Goal: Task Accomplishment & Management: Manage account settings

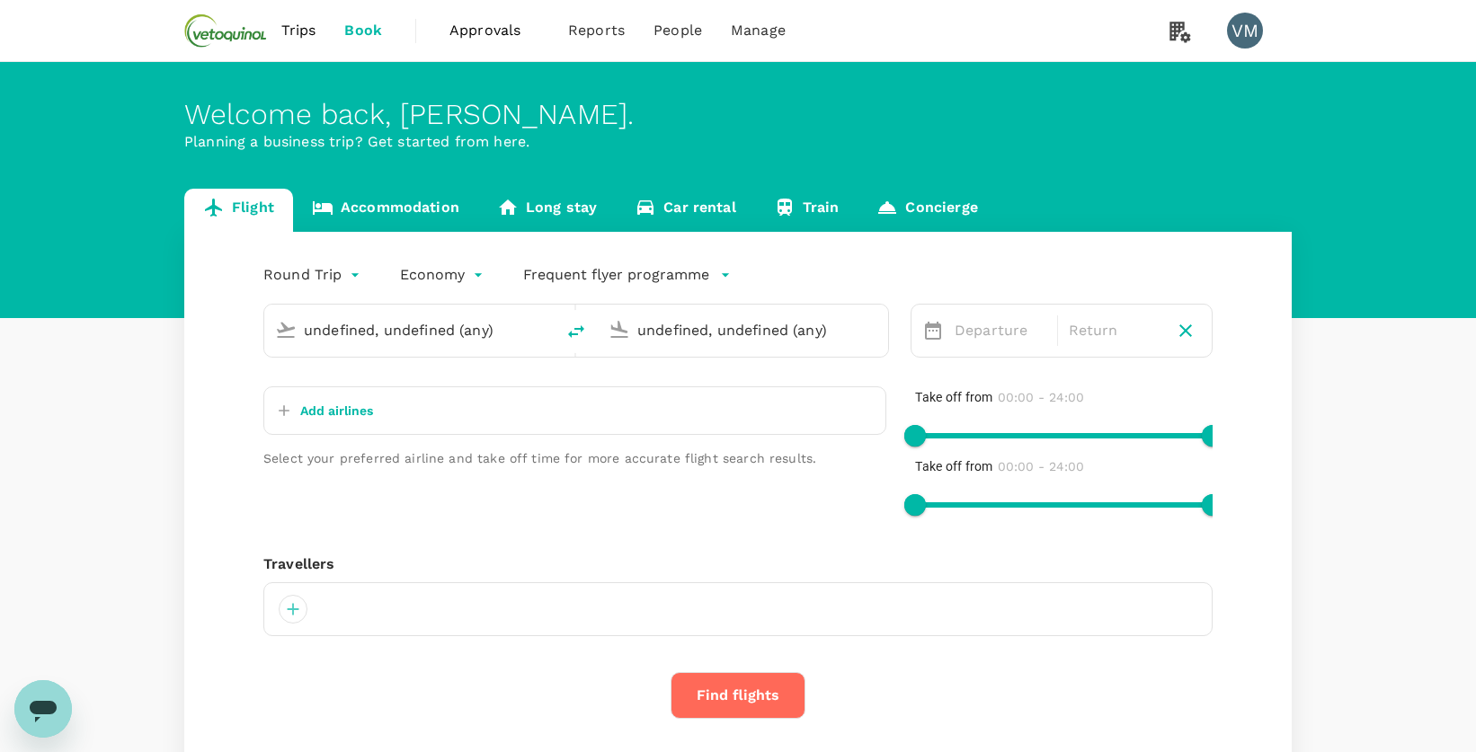
type input "[PERSON_NAME][GEOGRAPHIC_DATA][PERSON_NAME] (SYD)"
type input "[GEOGRAPHIC_DATA] (BNE)"
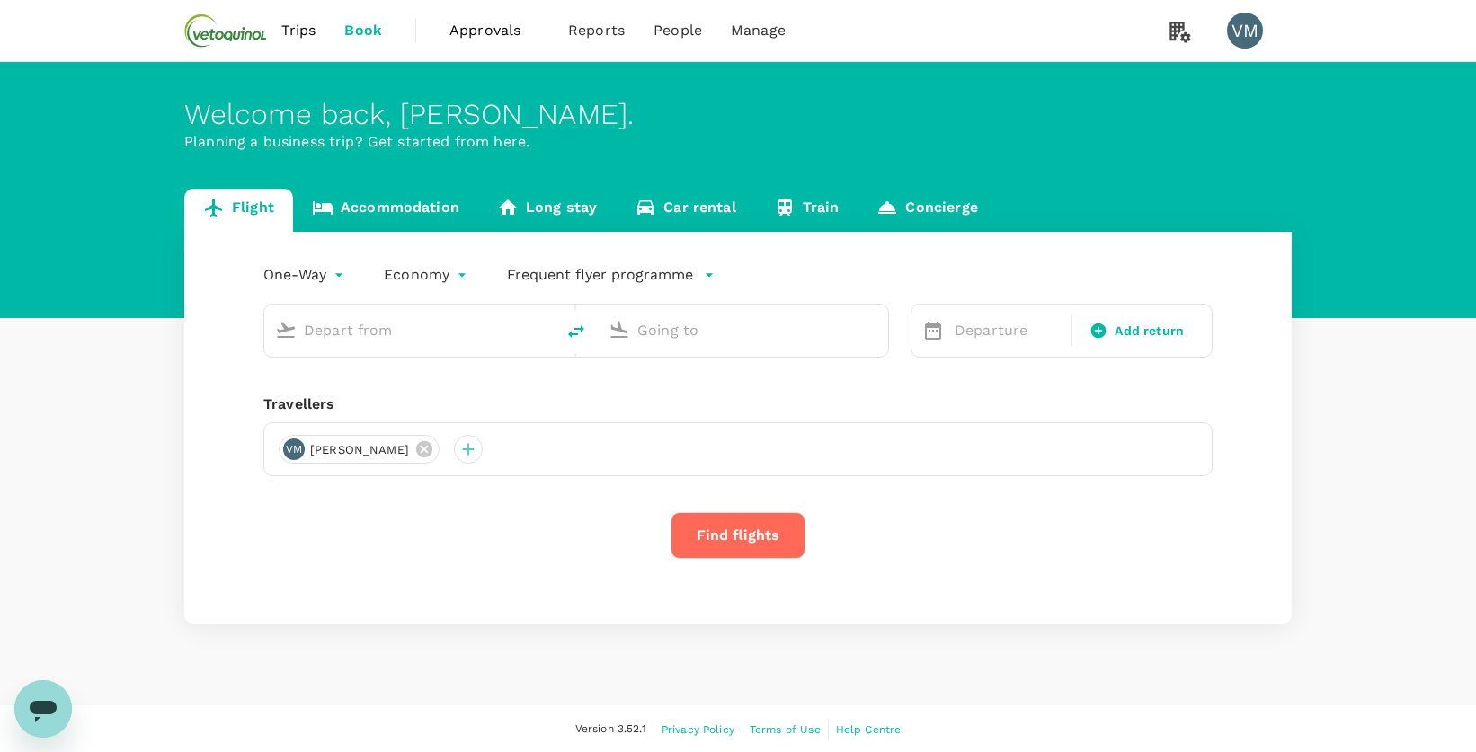
type input "roundtrip"
type input "[GEOGRAPHIC_DATA], [GEOGRAPHIC_DATA] (any)"
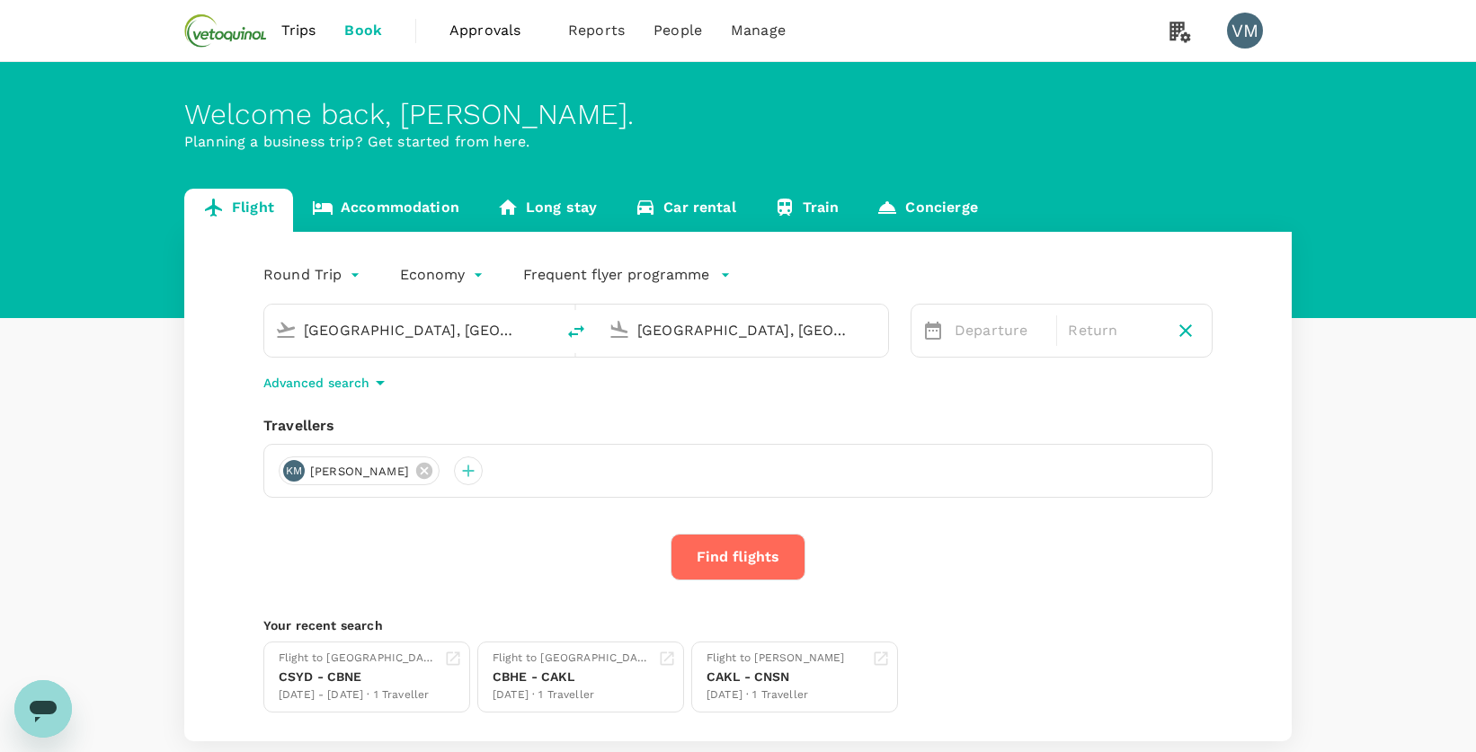
click at [305, 25] on span "Trips" at bounding box center [298, 31] width 35 height 22
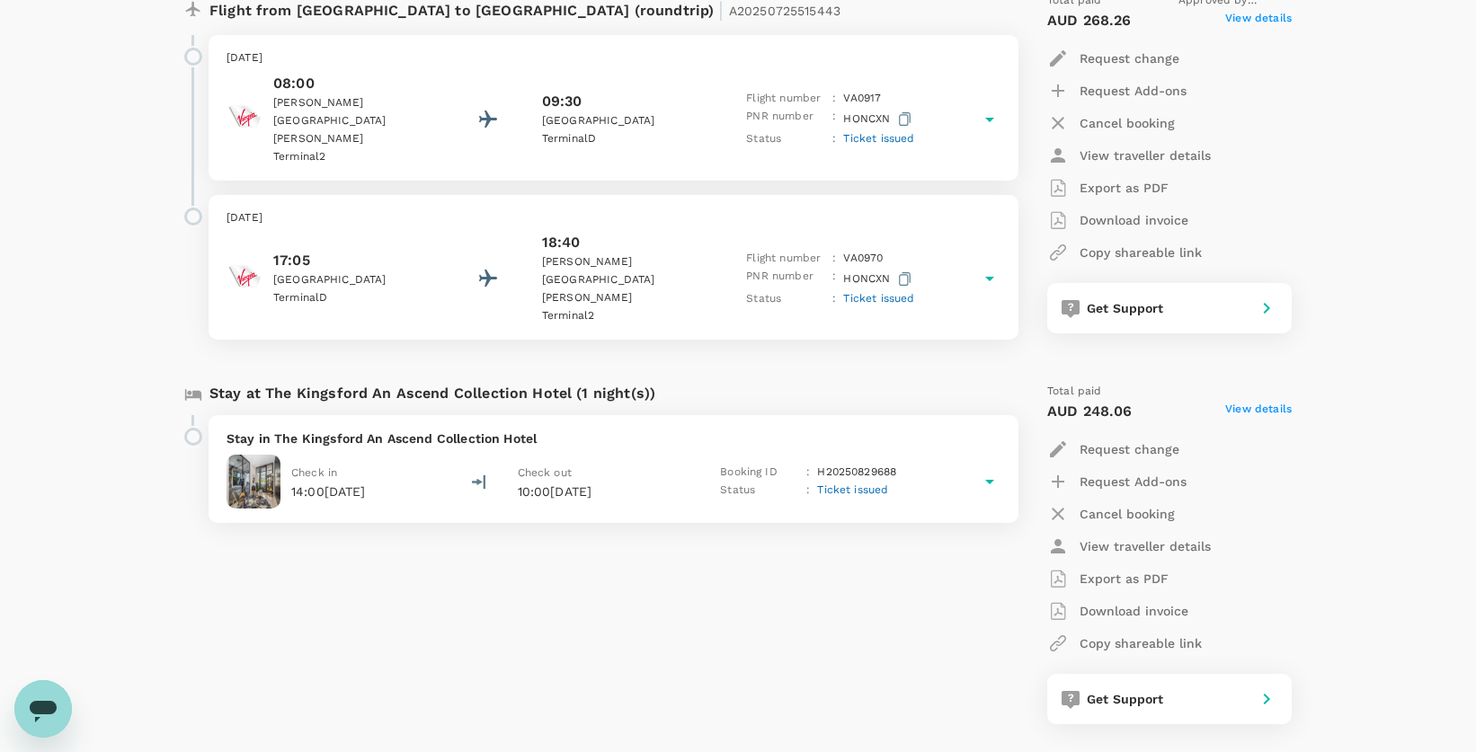
scroll to position [359, 0]
click at [1114, 508] on p "Cancel booking" at bounding box center [1126, 513] width 95 height 18
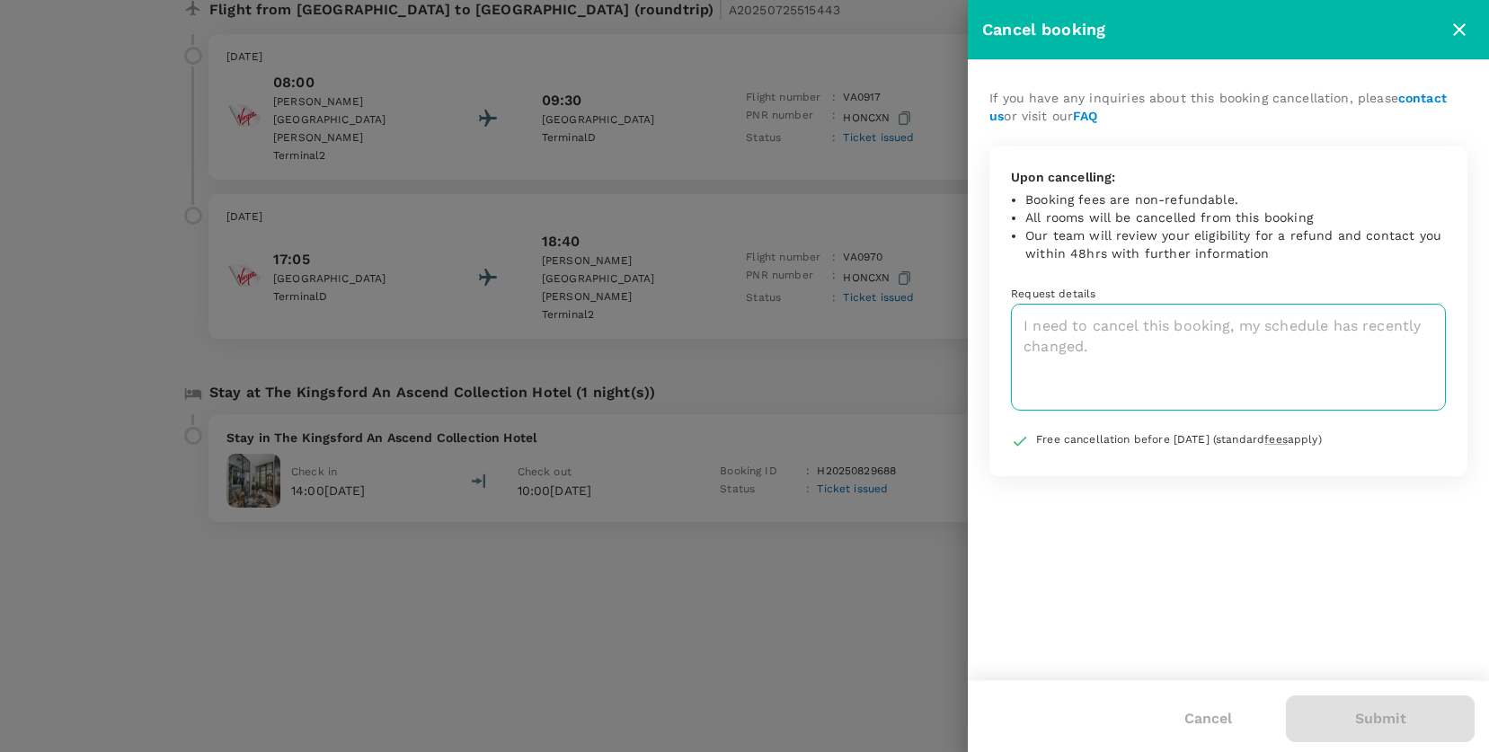
click at [1080, 370] on textarea at bounding box center [1228, 357] width 435 height 107
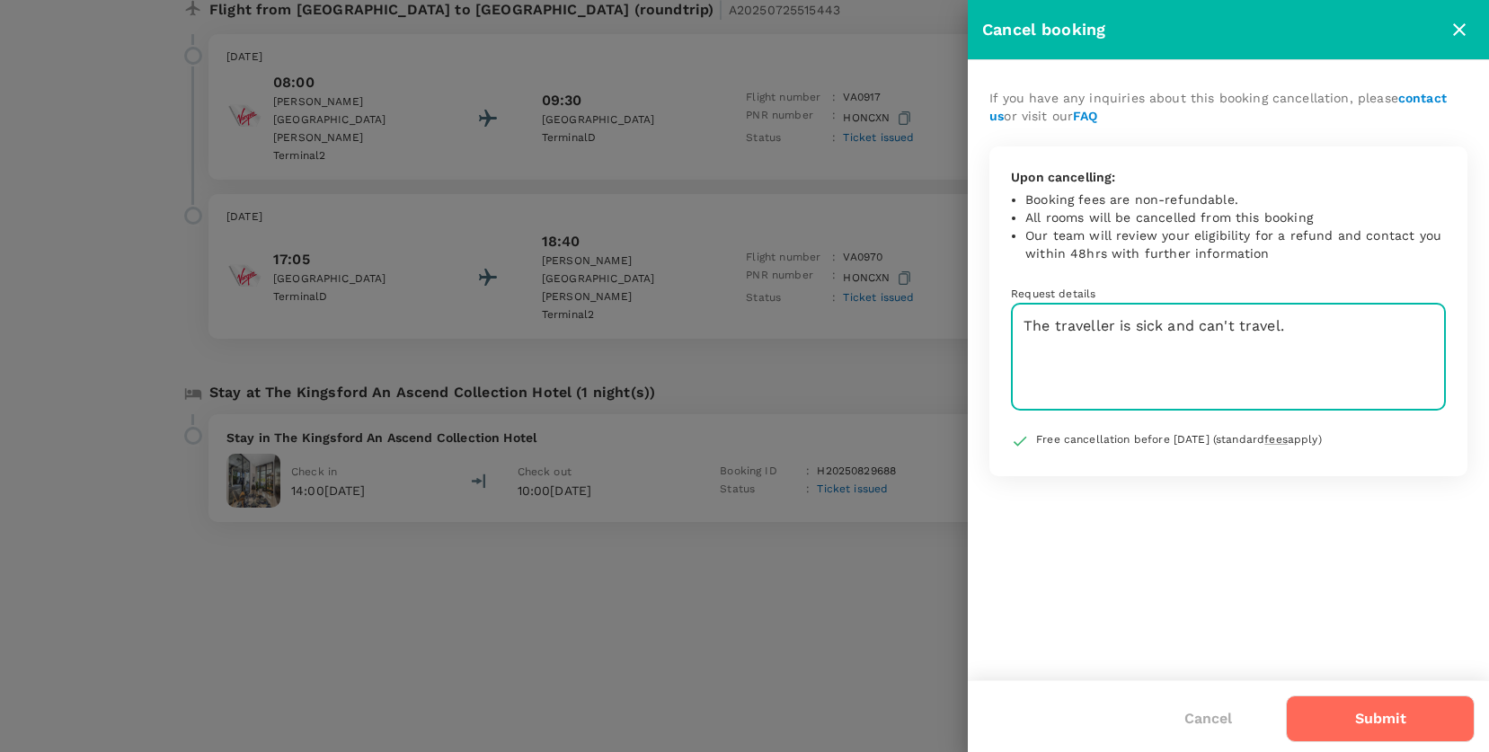
click at [1166, 396] on textarea "The traveller is sick and can't travel." at bounding box center [1228, 357] width 435 height 107
type textarea "The traveller is sick and can't travel."
click at [1365, 714] on button "Submit" at bounding box center [1380, 719] width 189 height 47
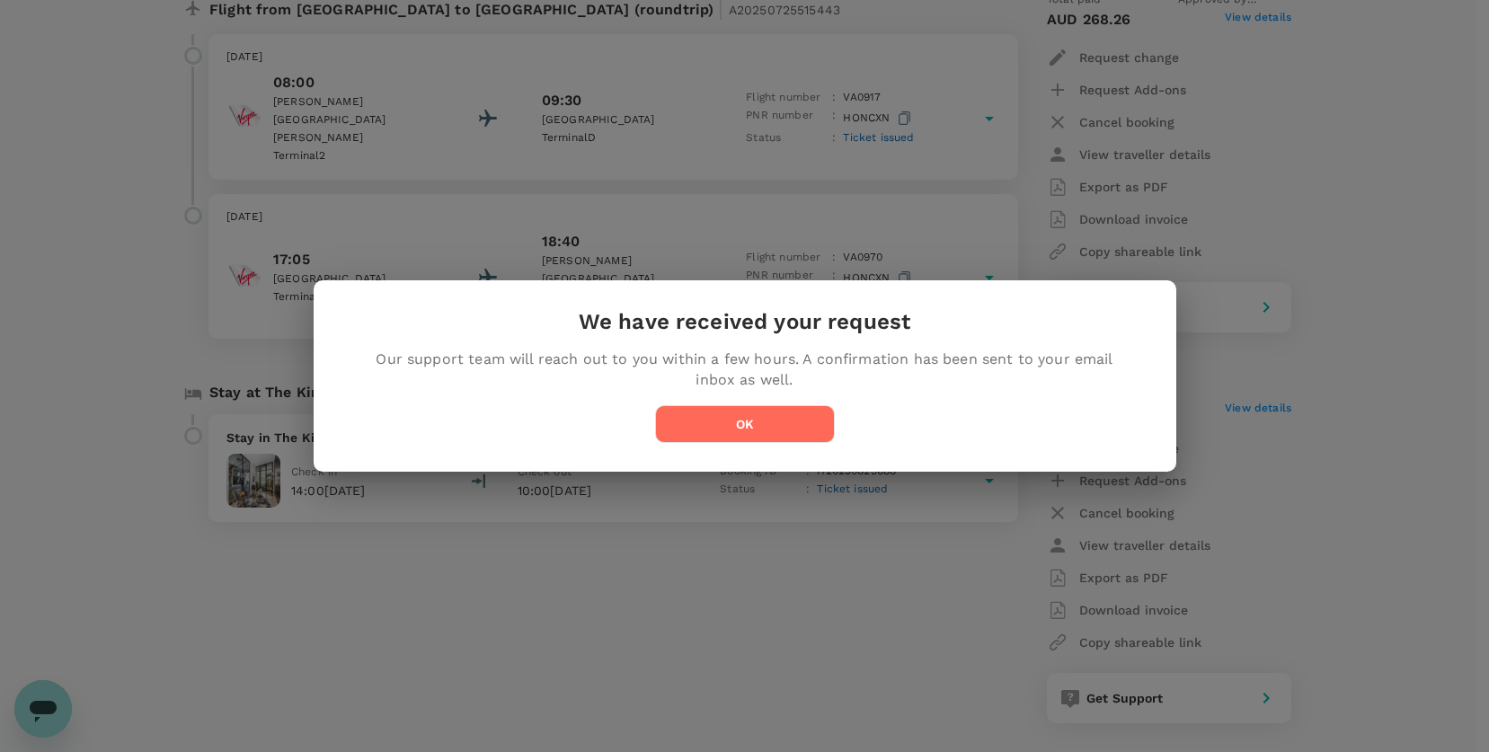
click at [771, 420] on button "OK" at bounding box center [745, 424] width 180 height 38
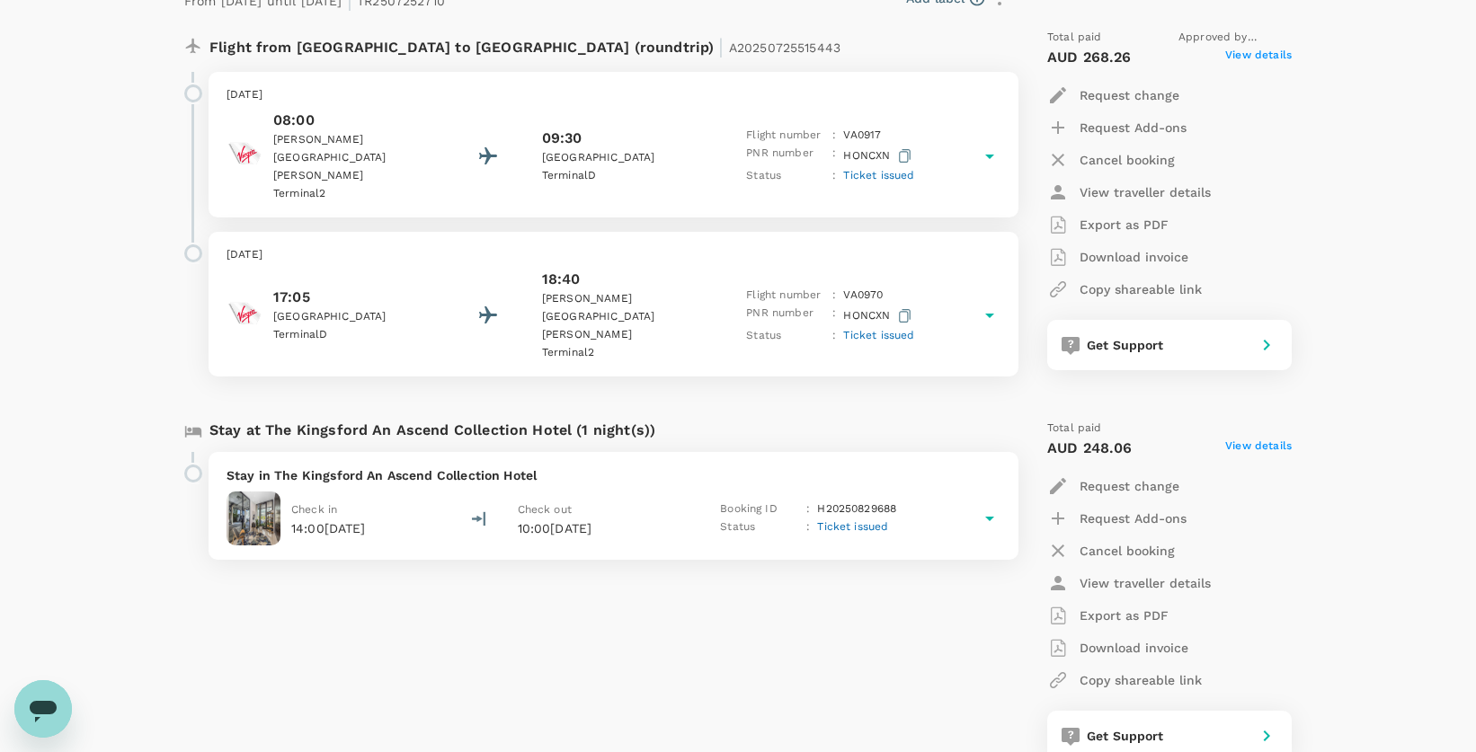
scroll to position [180, 0]
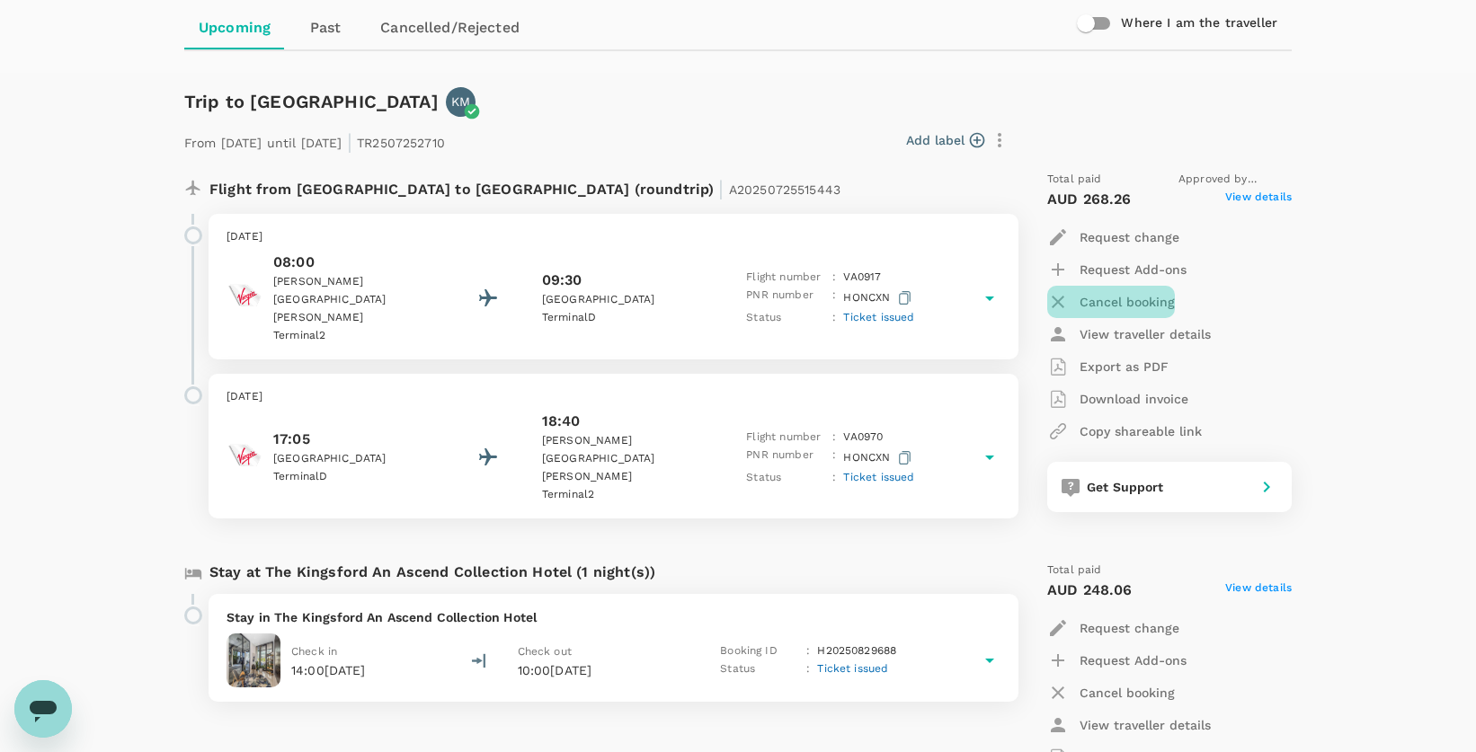
click at [1128, 301] on p "Cancel booking" at bounding box center [1126, 302] width 95 height 18
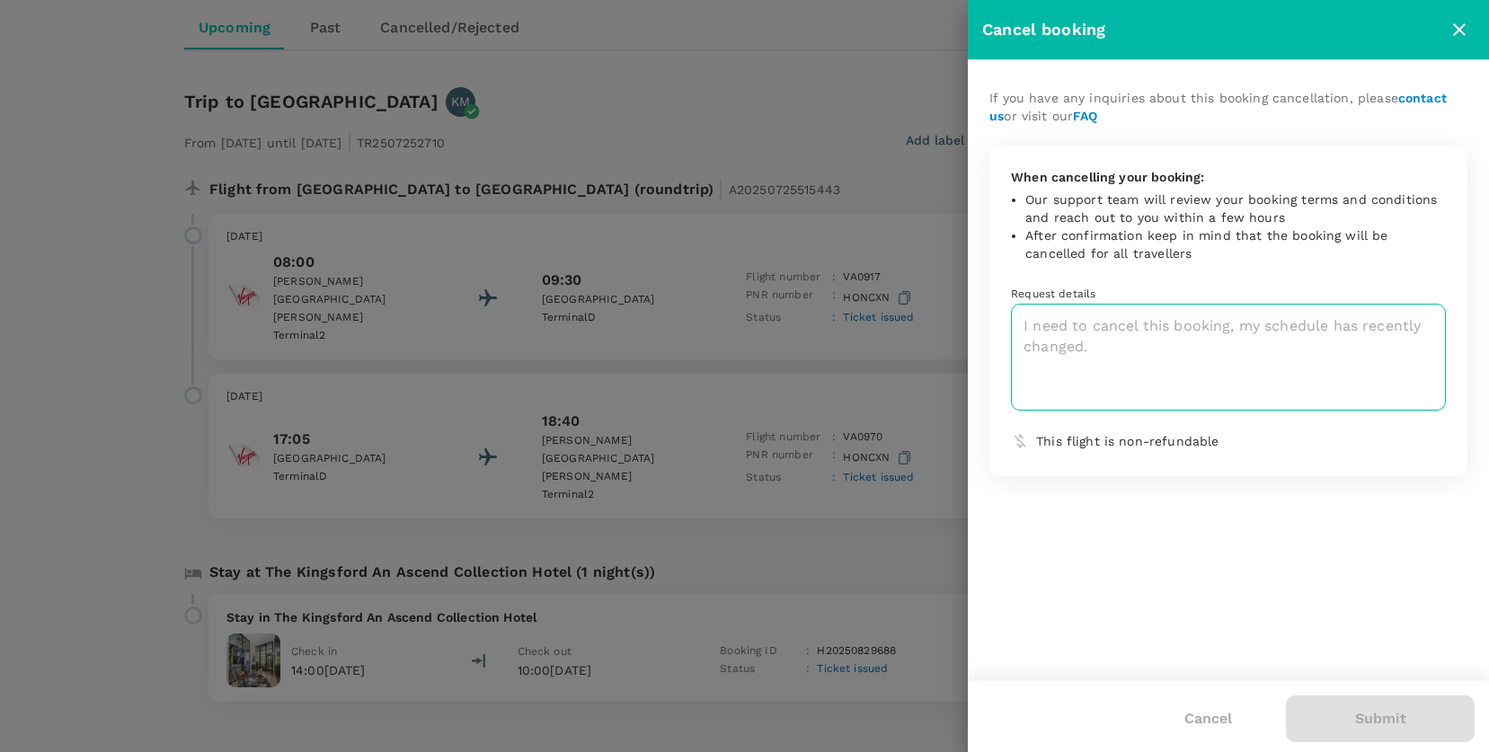
click at [1107, 333] on textarea at bounding box center [1228, 357] width 435 height 107
paste textarea "The traveller is sick and can't travel."
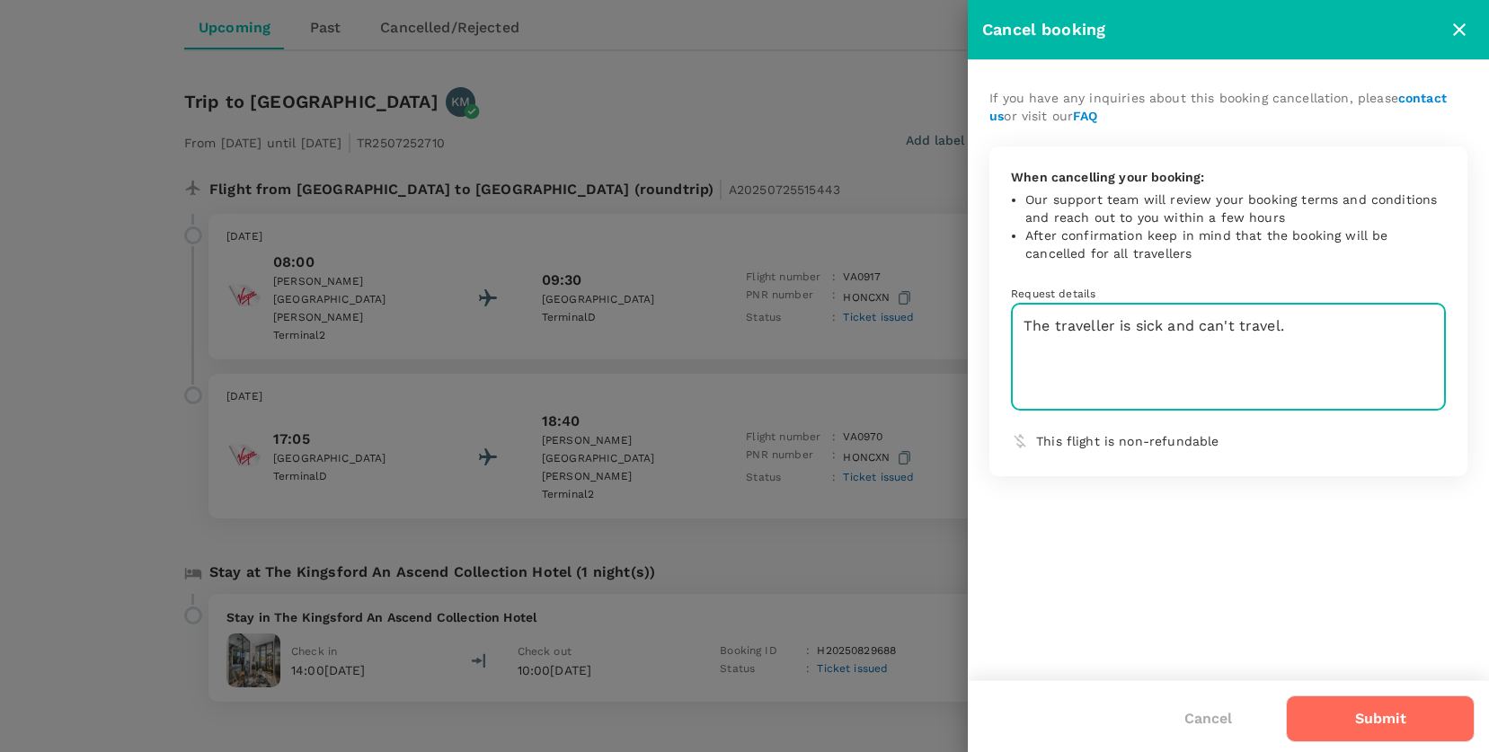
type textarea "The traveller is sick and can't travel."
click at [1362, 717] on button "Submit" at bounding box center [1380, 719] width 189 height 47
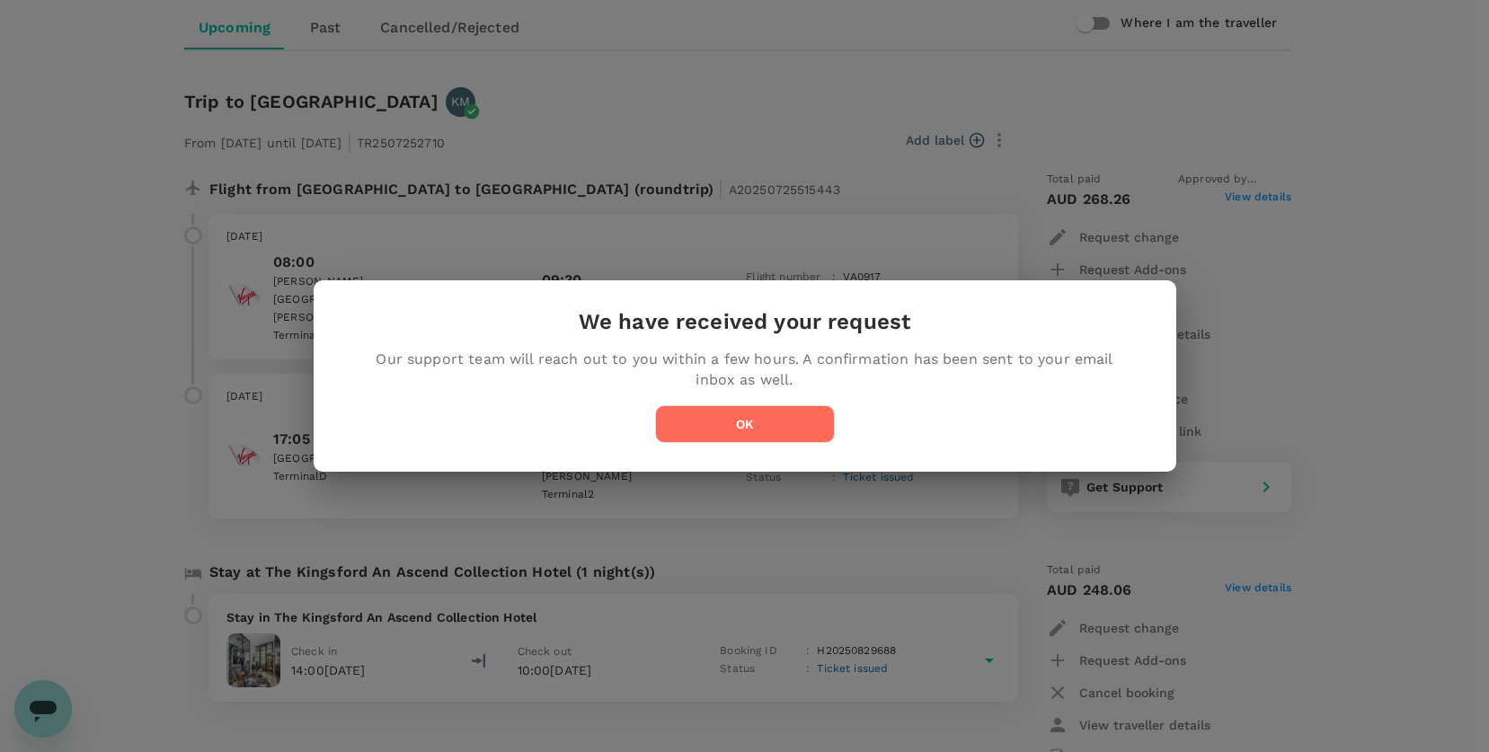
click at [732, 412] on button "OK" at bounding box center [745, 424] width 180 height 38
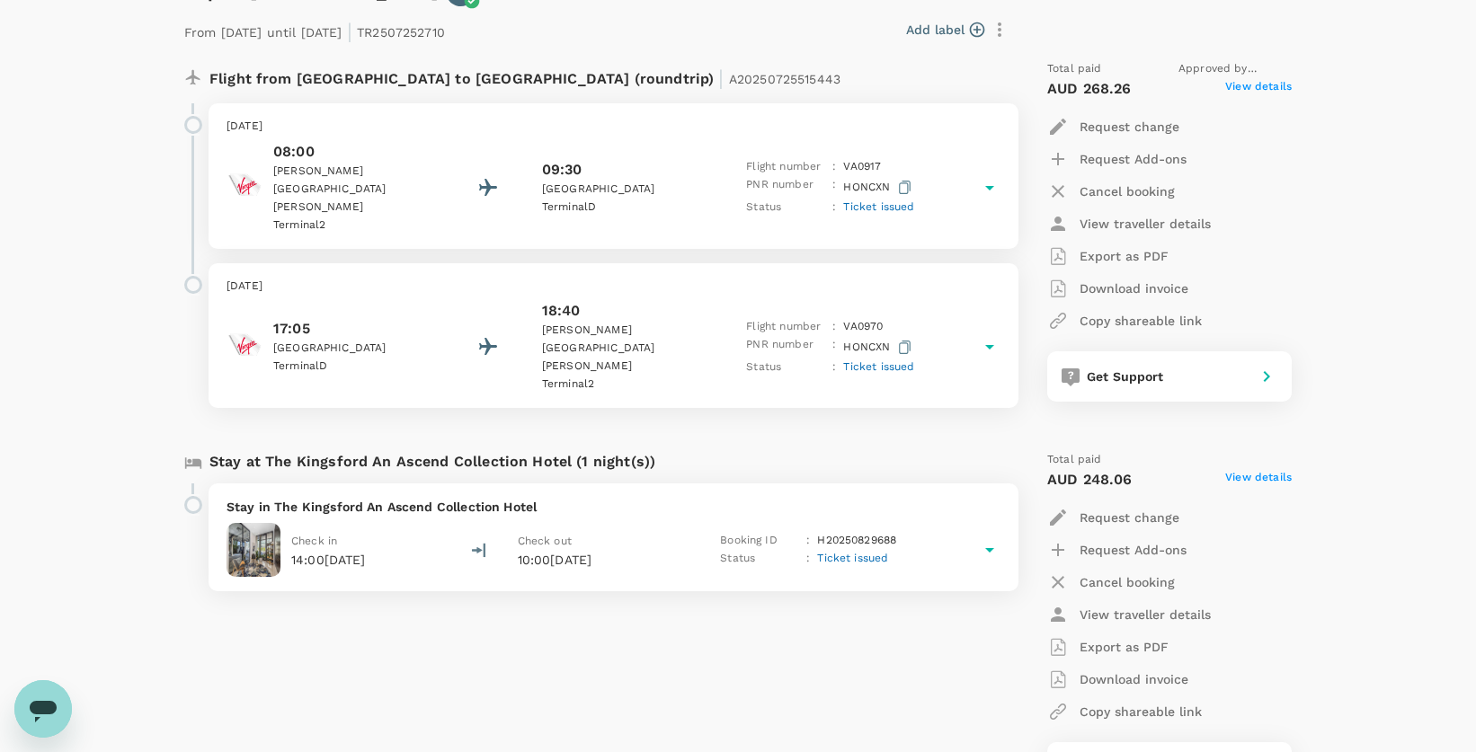
scroll to position [0, 0]
